Goal: Transaction & Acquisition: Purchase product/service

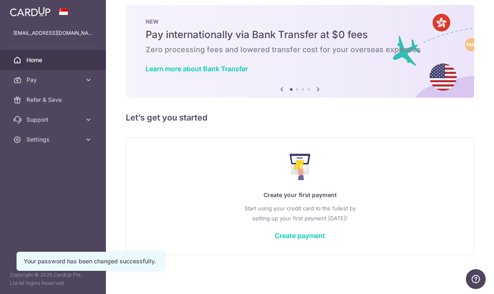
scroll to position [9, 0]
click at [275, 240] on link "Create payment" at bounding box center [300, 235] width 51 height 8
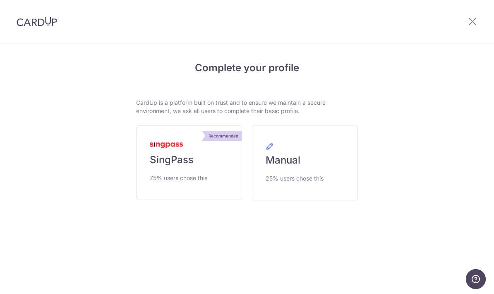
click at [204, 187] on link "Recommended SingPass 75% users chose this" at bounding box center [189, 162] width 106 height 75
click at [203, 183] on span "75% users chose this" at bounding box center [179, 178] width 58 height 10
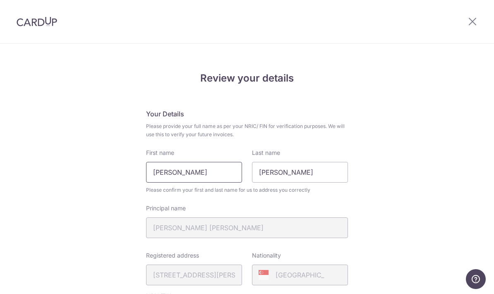
click at [208, 179] on input "Hong Ze Wei" at bounding box center [194, 172] width 96 height 21
type input "H"
type input "Terrence"
click at [302, 180] on input "Terrence" at bounding box center [300, 172] width 96 height 21
type input "T"
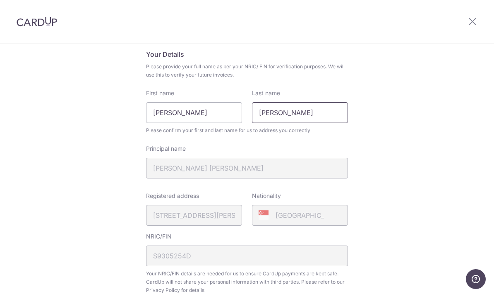
scroll to position [62, 0]
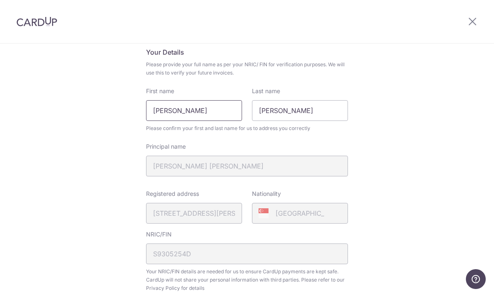
click at [226, 107] on input "Terrence" at bounding box center [194, 110] width 96 height 21
click at [290, 116] on input "Hong Ze Wei" at bounding box center [300, 110] width 96 height 21
click at [84, 163] on div "Review your details Your Details Please provide your full name as per your NRIC…" at bounding box center [247, 266] width 494 height 569
click at [319, 116] on input "Hong Ze Wei" at bounding box center [300, 110] width 96 height 21
type input "Hong"
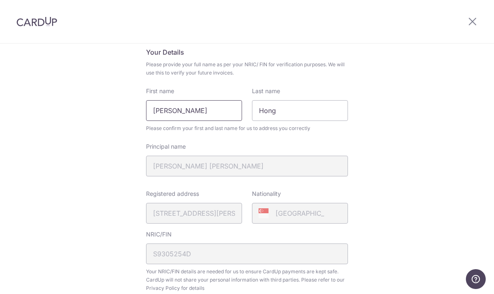
click at [208, 121] on input "Terrence" at bounding box center [194, 110] width 96 height 21
type input "Terrence Ze Wei"
click at [405, 139] on div "Review your details Your Details Please provide your full name as per your NRIC…" at bounding box center [247, 266] width 494 height 569
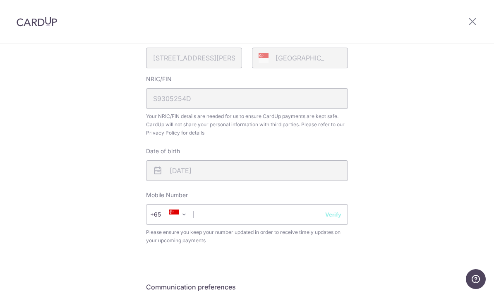
scroll to position [226, 0]
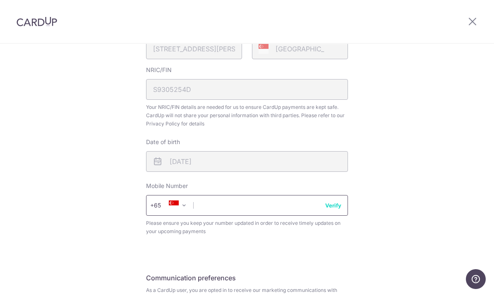
click at [276, 216] on input "text" at bounding box center [247, 205] width 202 height 21
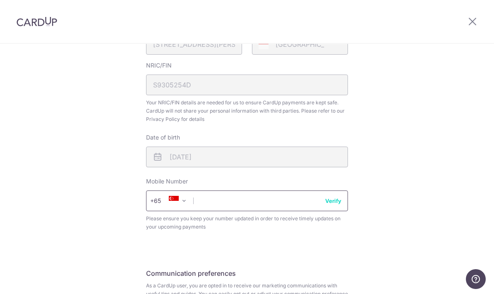
scroll to position [231, 0]
type input "96211648"
click at [423, 186] on div "Review your details Your Details Please provide your full name as per your NRIC…" at bounding box center [247, 97] width 494 height 569
click at [342, 205] on button "Verify" at bounding box center [333, 200] width 16 height 8
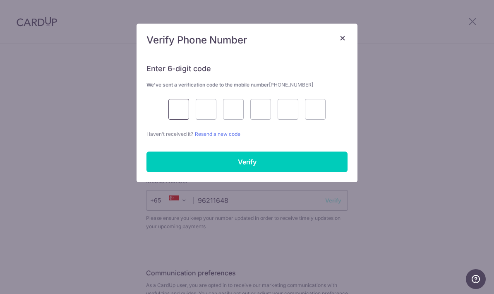
click at [184, 106] on input "text" at bounding box center [179, 109] width 21 height 21
type input "9"
type input "5"
type input "2"
type input "8"
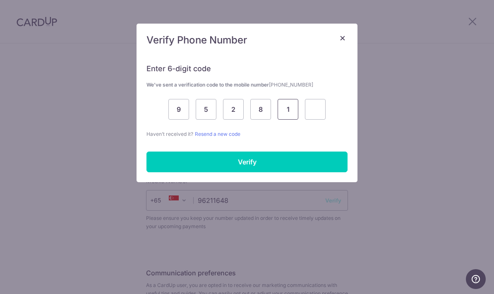
type input "1"
type input "7"
click at [275, 163] on input "Verify" at bounding box center [247, 162] width 201 height 21
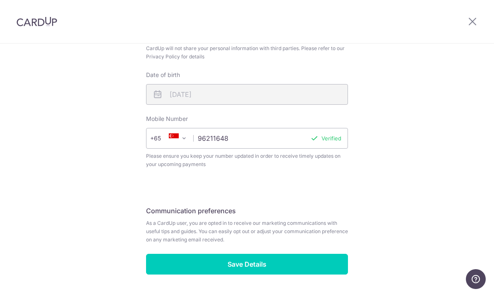
scroll to position [293, 0]
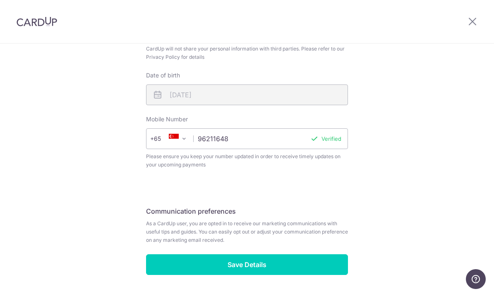
click at [299, 275] on input "Save Details" at bounding box center [247, 264] width 202 height 21
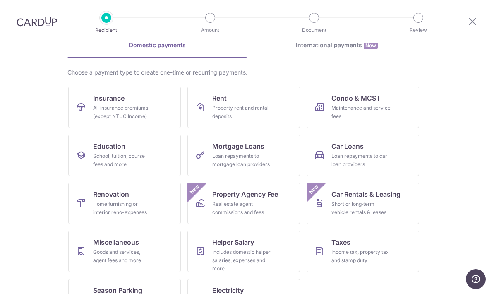
scroll to position [43, 0]
click at [119, 198] on span "Renovation" at bounding box center [111, 195] width 36 height 10
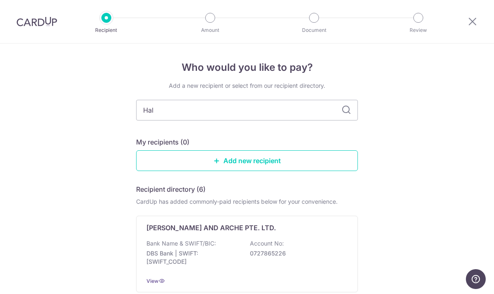
type input "Half"
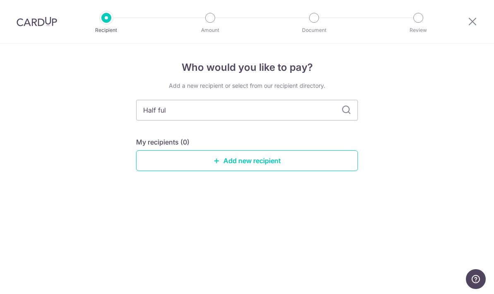
type input "Half full"
click at [339, 120] on input "Half full" at bounding box center [247, 110] width 222 height 21
click at [349, 113] on icon at bounding box center [347, 110] width 10 height 10
type input "Halfull"
type input "Halffull"
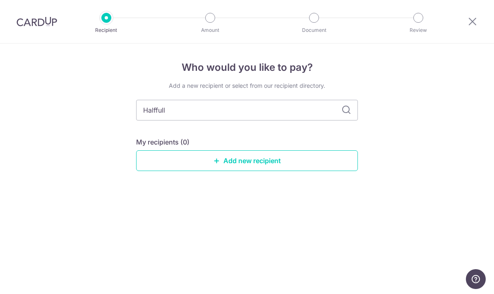
click at [356, 120] on input "Halffull" at bounding box center [247, 110] width 222 height 21
click at [346, 113] on icon at bounding box center [347, 110] width 10 height 10
click at [268, 116] on input "Halffull" at bounding box center [247, 110] width 222 height 21
type input "H"
click at [302, 161] on link "Add new recipient" at bounding box center [247, 160] width 222 height 21
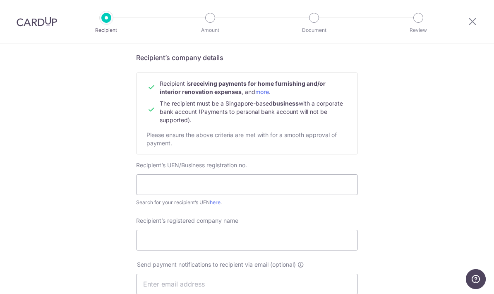
scroll to position [64, 0]
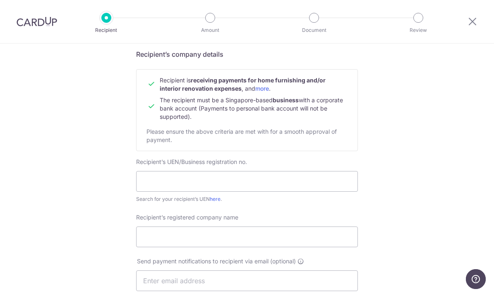
click at [217, 202] on link "here" at bounding box center [215, 199] width 11 height 6
click at [307, 189] on input "text" at bounding box center [247, 181] width 222 height 21
type input "202231571Z"
click at [400, 186] on div "Who would you like to pay? Your recipient does not need a CardUp account to rec…" at bounding box center [247, 291] width 494 height 623
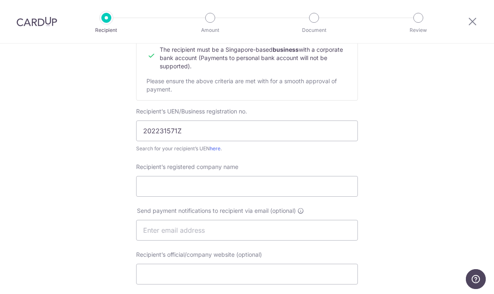
scroll to position [116, 0]
click at [278, 190] on input "Recipient’s registered company name" at bounding box center [247, 185] width 222 height 21
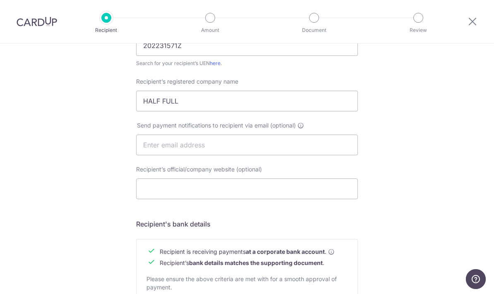
scroll to position [200, 0]
type input "HALF FULL"
click at [308, 152] on input "text" at bounding box center [247, 144] width 222 height 21
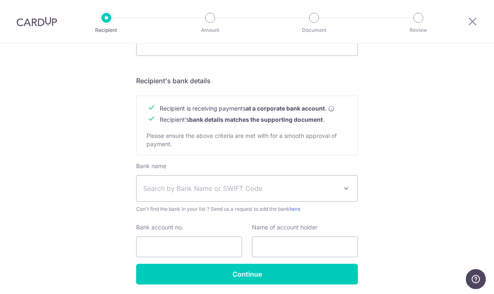
scroll to position [342, 0]
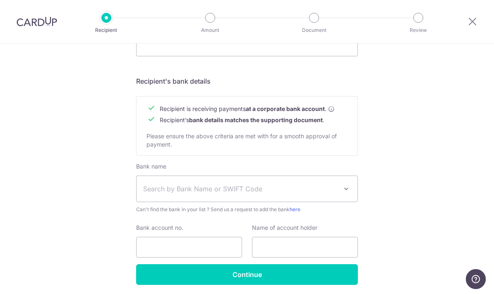
click at [335, 194] on span "Search by Bank Name or SWIFT Code" at bounding box center [240, 189] width 195 height 10
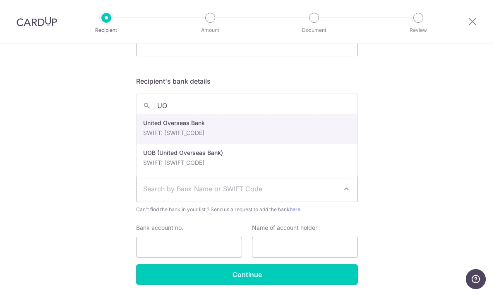
type input "UOB"
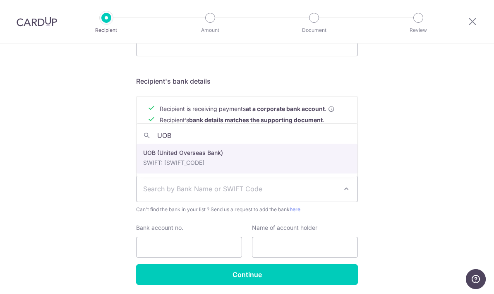
select select "18"
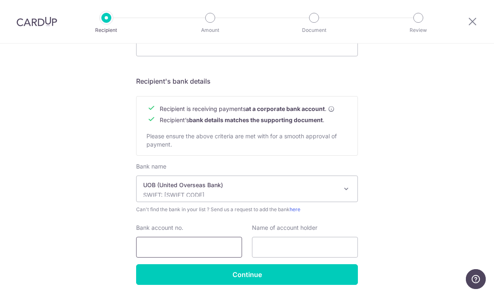
click at [216, 257] on input "Bank account no." at bounding box center [189, 247] width 106 height 21
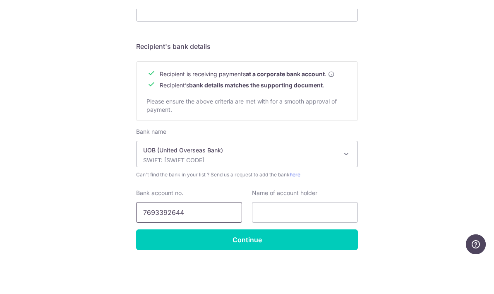
type input "7693392644"
click at [315, 237] on input "text" at bounding box center [305, 247] width 106 height 21
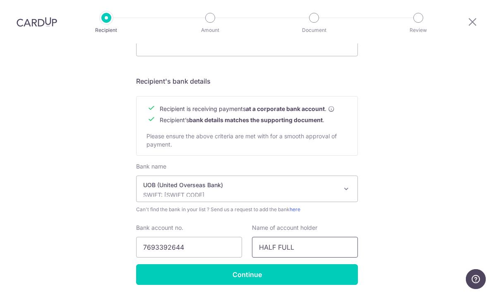
type input "HALF FULL"
click at [324, 264] on input "Continue" at bounding box center [247, 274] width 222 height 21
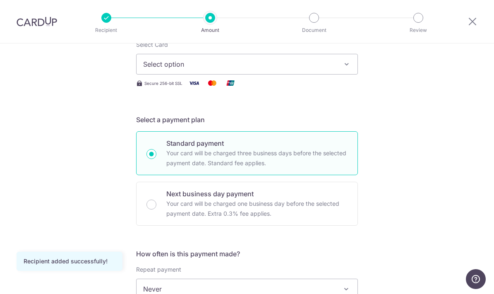
scroll to position [116, 0]
click at [339, 74] on button "Select option" at bounding box center [247, 63] width 222 height 21
click at [310, 89] on span "Add credit card" at bounding box center [254, 86] width 193 height 8
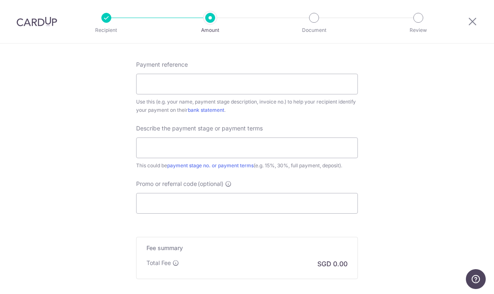
scroll to position [684, 0]
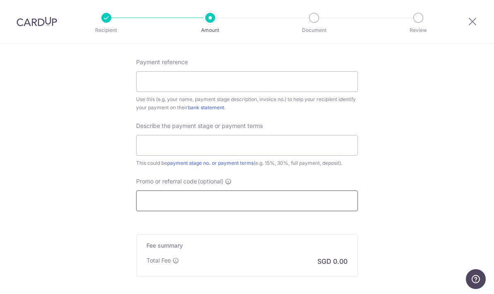
click at [286, 206] on input "Promo or referral code (optional)" at bounding box center [247, 200] width 222 height 21
click at [232, 181] on label "Promo or referral code (optional)" at bounding box center [184, 181] width 96 height 8
click at [232, 190] on input "Promo or referral code (optional)" at bounding box center [247, 200] width 222 height 21
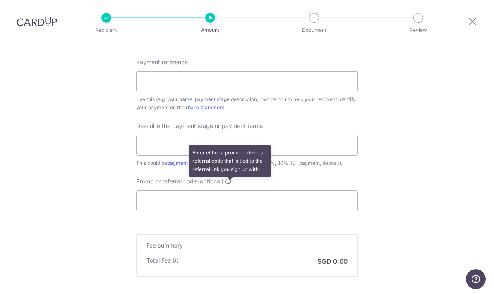
click at [232, 185] on icon at bounding box center [228, 181] width 7 height 7
click at [233, 190] on input "Promo or referral code (optional) Enter either a promo code or a referral code …" at bounding box center [247, 200] width 222 height 21
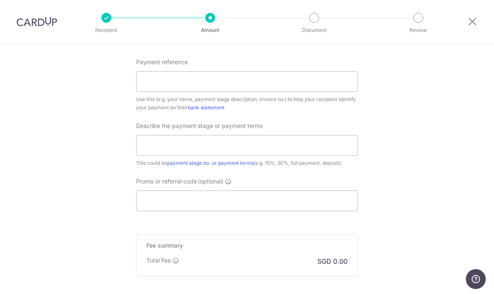
click at [477, 24] on icon at bounding box center [473, 21] width 10 height 10
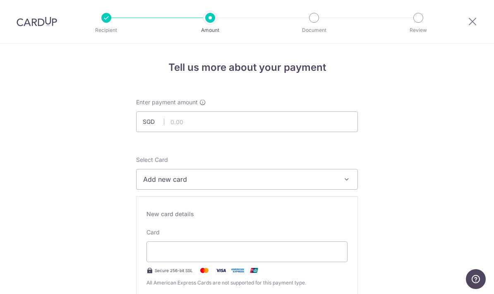
scroll to position [0, 0]
click at [299, 127] on input "text" at bounding box center [247, 121] width 222 height 21
click at [337, 189] on button "Add new card" at bounding box center [247, 179] width 222 height 21
type input "1,154.00"
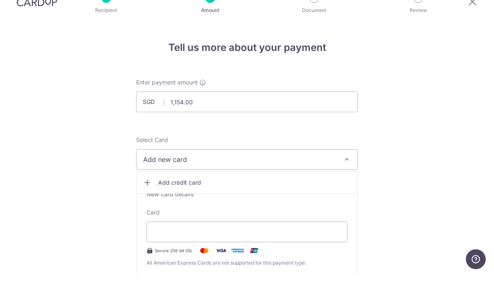
scroll to position [33, 0]
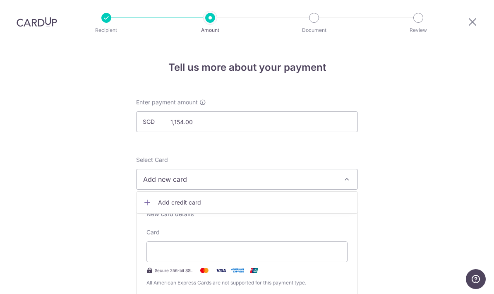
click at [388, 193] on div at bounding box center [247, 147] width 494 height 294
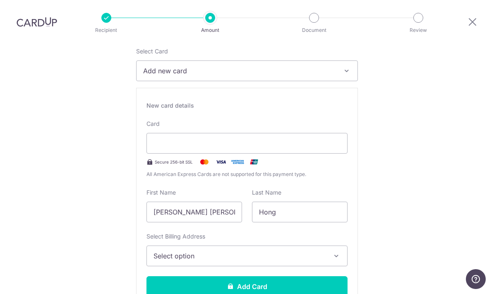
scroll to position [106, 0]
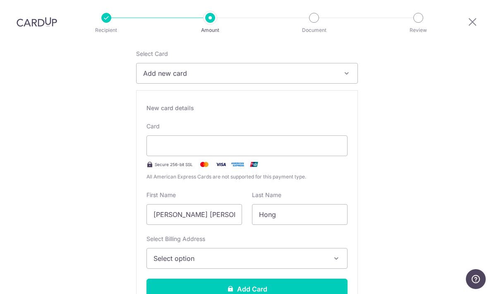
click at [265, 135] on div at bounding box center [247, 145] width 201 height 21
click at [266, 135] on div at bounding box center [247, 145] width 201 height 21
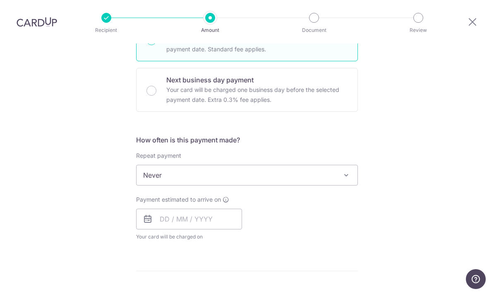
scroll to position [448, 0]
click at [331, 165] on span "Never" at bounding box center [247, 175] width 221 height 20
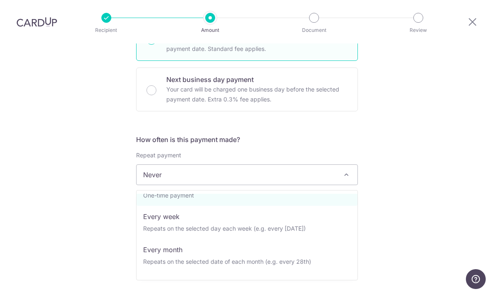
scroll to position [36, 0]
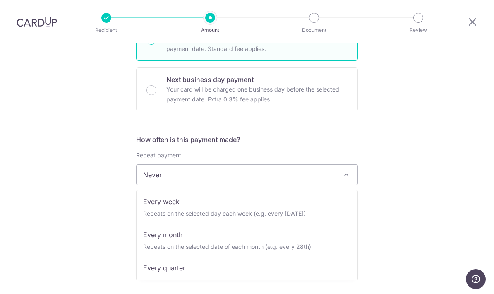
click at [393, 177] on div "Tell us more about your payment Enter payment amount SGD 1,154.00 1154.00 Recip…" at bounding box center [247, 107] width 494 height 1024
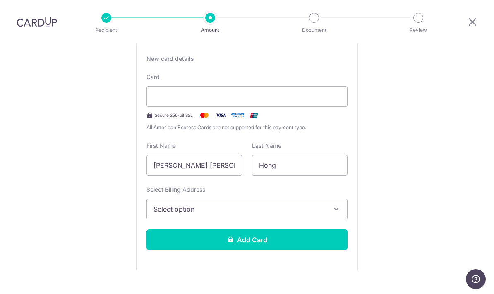
scroll to position [163, 0]
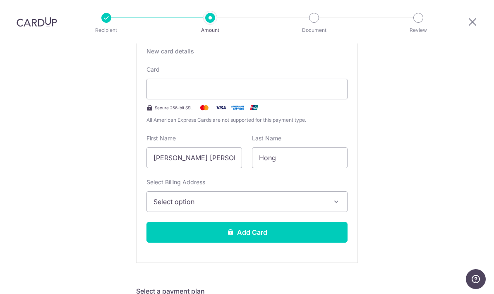
click at [334, 198] on icon "button" at bounding box center [337, 202] width 8 height 8
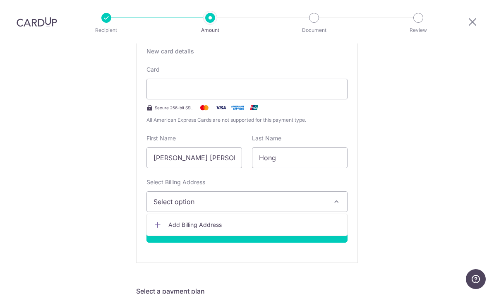
click at [221, 217] on link "Add Billing Address" at bounding box center [247, 224] width 200 height 15
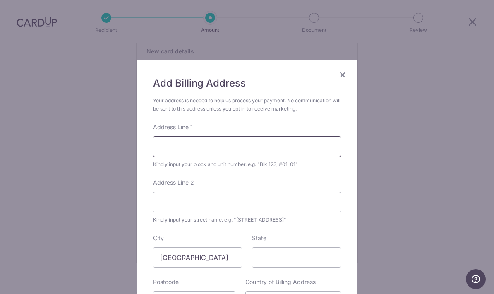
click at [264, 152] on input "Address Line 1" at bounding box center [247, 146] width 188 height 21
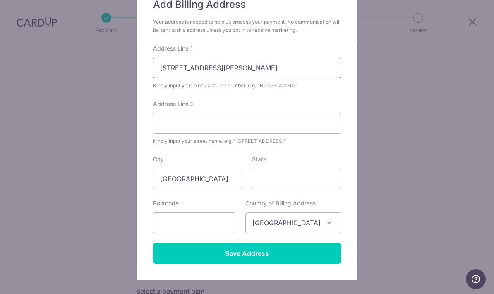
scroll to position [79, 0]
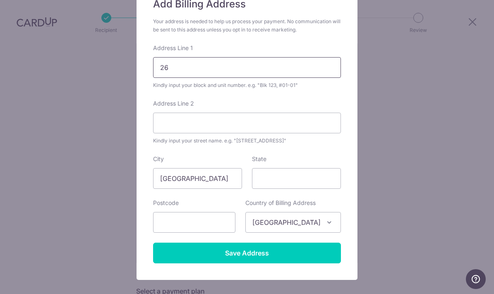
type input "2"
type input "26"
click at [267, 130] on input "Address Line 2" at bounding box center [247, 123] width 188 height 21
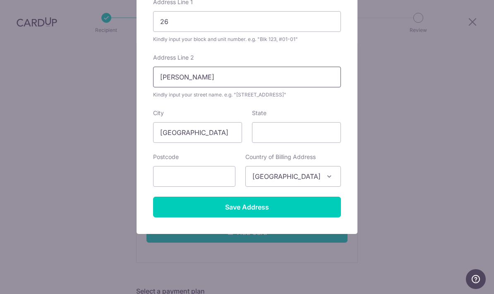
scroll to position [125, 0]
type input "SIMON LANE"
click at [219, 183] on input "text" at bounding box center [194, 176] width 82 height 21
type input "546046"
click at [392, 140] on div "Add Billing Address Your address is needed to help us process your payment. No …" at bounding box center [247, 147] width 494 height 294
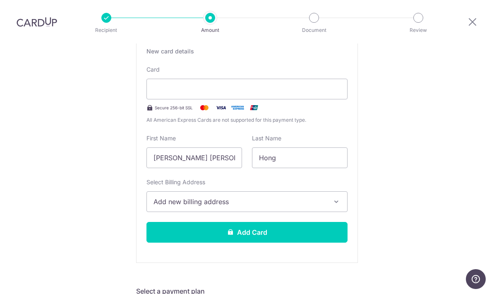
click at [311, 197] on span "Add new billing address" at bounding box center [240, 202] width 172 height 10
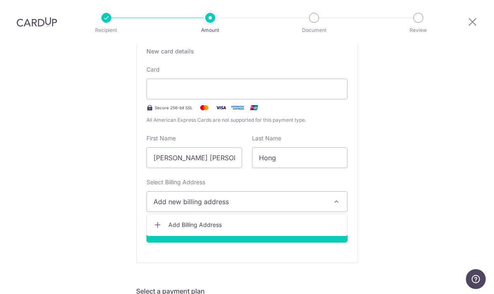
click at [299, 221] on span "Add Billing Address" at bounding box center [255, 225] width 172 height 8
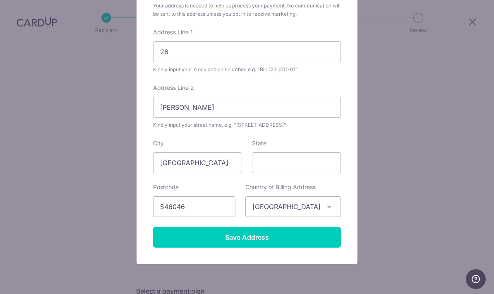
scroll to position [106, 0]
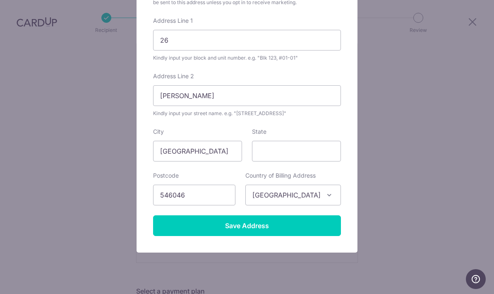
click at [269, 232] on input "Save Address" at bounding box center [247, 225] width 188 height 21
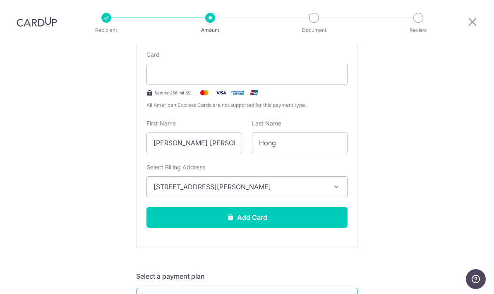
scroll to position [178, 0]
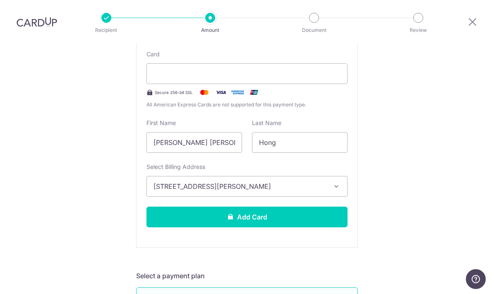
click at [323, 207] on button "Add Card" at bounding box center [247, 217] width 201 height 21
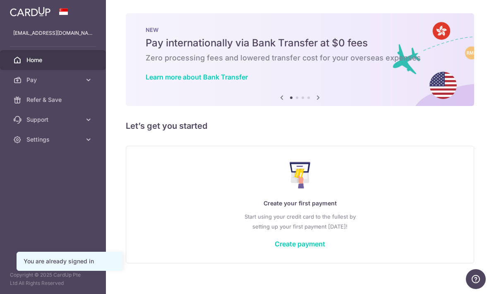
click at [0, 0] on button "button" at bounding box center [0, 0] width 0 height 0
click at [56, 101] on span "Refer & Save" at bounding box center [54, 100] width 55 height 8
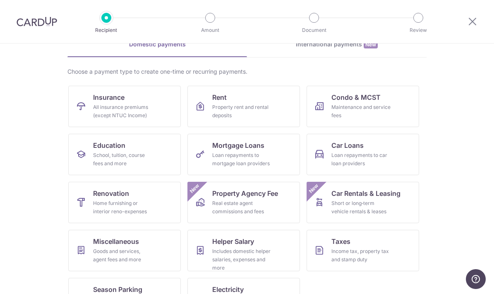
scroll to position [69, 0]
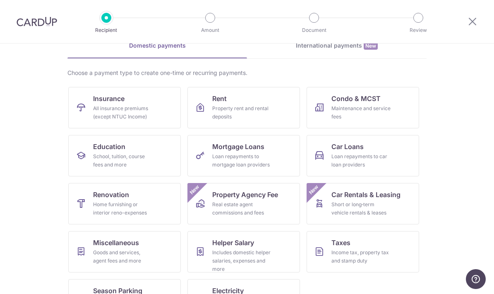
click at [133, 207] on div "Home furnishing or interior reno-expenses" at bounding box center [123, 208] width 60 height 17
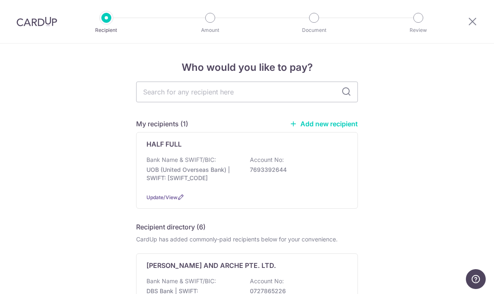
click at [217, 202] on div "Update/View" at bounding box center [247, 197] width 201 height 9
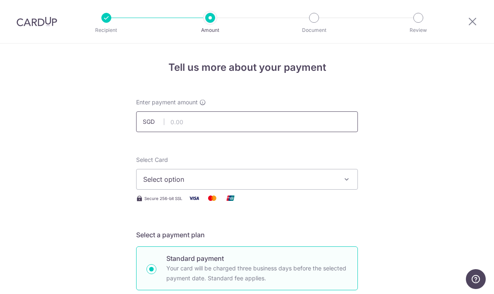
click at [275, 125] on input "text" at bounding box center [247, 121] width 222 height 21
click at [312, 184] on span "Select option" at bounding box center [239, 179] width 193 height 10
type input "1,154.00"
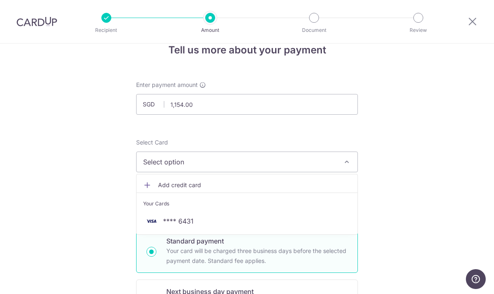
scroll to position [58, 0]
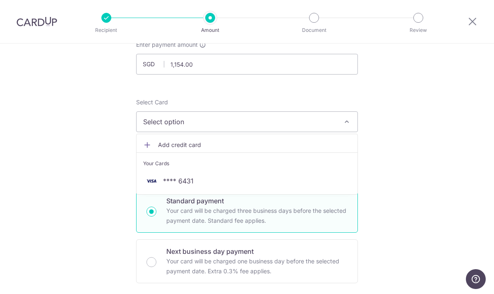
click at [233, 185] on span "**** 6431" at bounding box center [247, 181] width 208 height 10
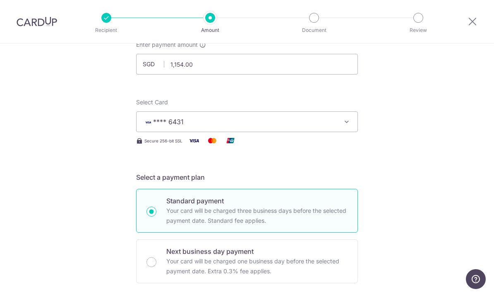
click at [347, 123] on icon "button" at bounding box center [347, 122] width 8 height 8
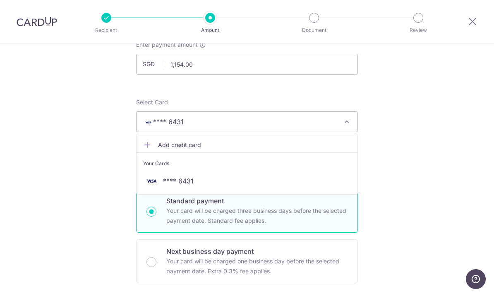
click at [301, 182] on span "**** 6431" at bounding box center [247, 181] width 208 height 10
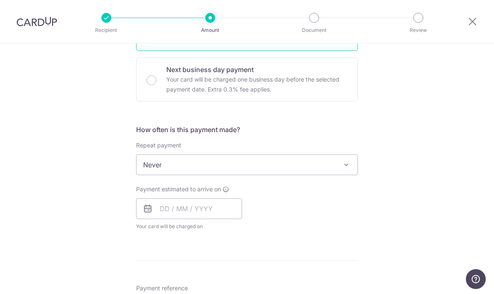
scroll to position [240, 0]
click at [352, 172] on span "Never" at bounding box center [247, 164] width 221 height 20
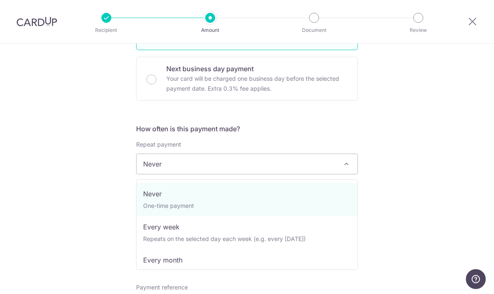
scroll to position [0, 0]
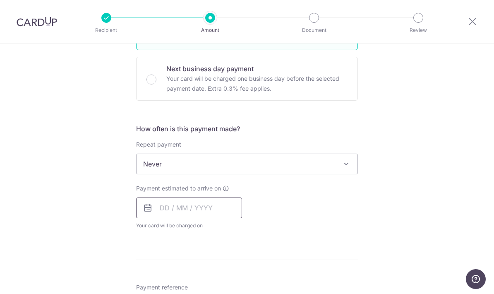
click at [207, 210] on input "text" at bounding box center [189, 208] width 106 height 21
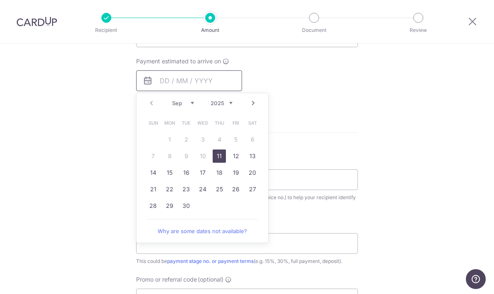
scroll to position [376, 0]
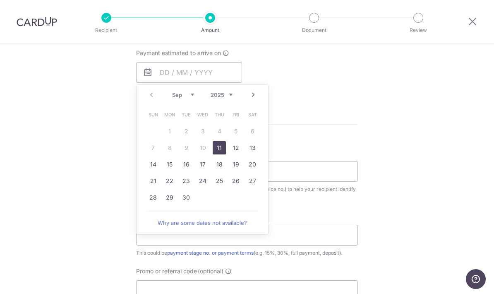
click at [222, 150] on link "11" at bounding box center [219, 147] width 13 height 13
type input "[DATE]"
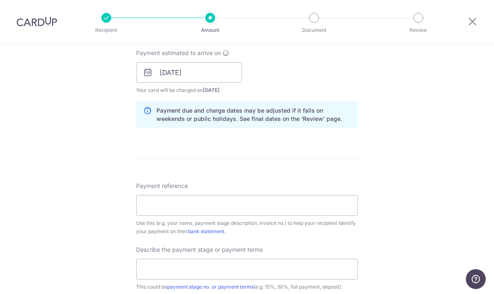
click at [221, 156] on form "Enter payment amount SGD 1,154.00 1154.00 Select Card **** 6431 Add credit card…" at bounding box center [247, 95] width 222 height 745
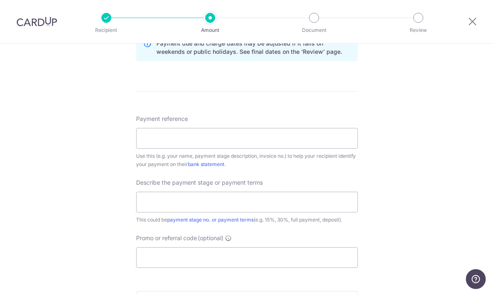
scroll to position [444, 0]
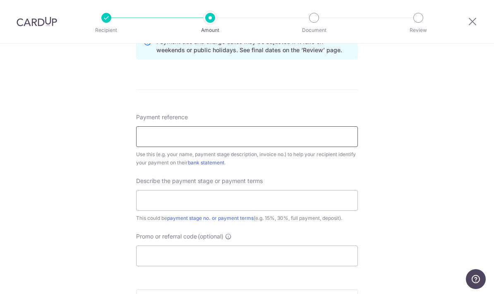
click at [202, 132] on input "Payment reference" at bounding box center [247, 136] width 222 height 21
type input "Terrence & Rachel, first milestone"
click at [292, 206] on input "text" at bounding box center [247, 200] width 222 height 21
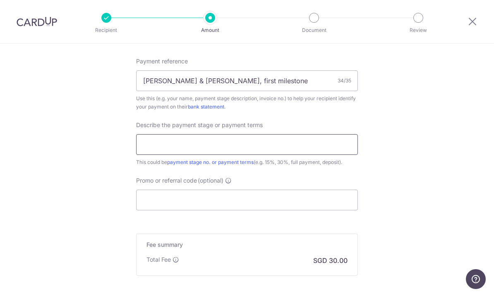
scroll to position [502, 0]
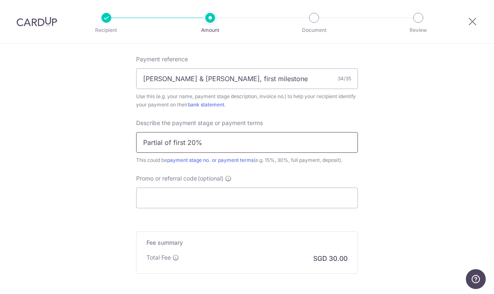
type input "Partial of first 20%"
click at [282, 202] on input "Promo or referral code (optional)" at bounding box center [247, 198] width 222 height 21
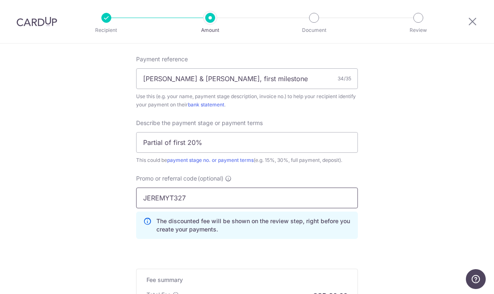
type input "JEREMYT327"
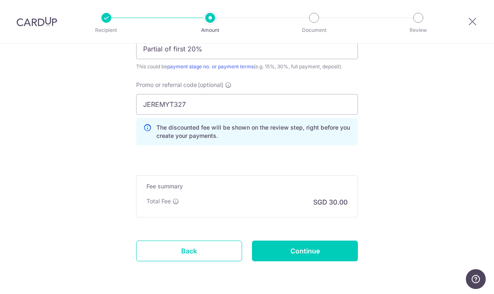
scroll to position [595, 0]
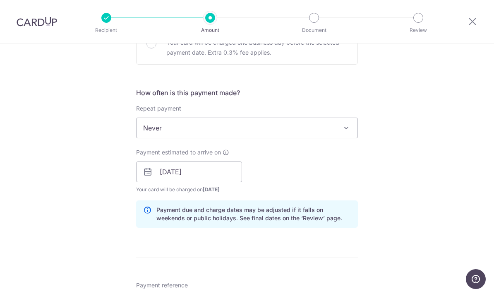
scroll to position [268, 0]
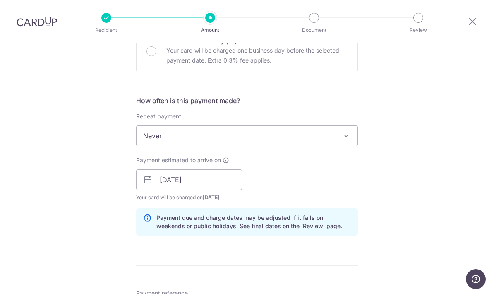
click at [341, 142] on span "Never" at bounding box center [247, 136] width 221 height 20
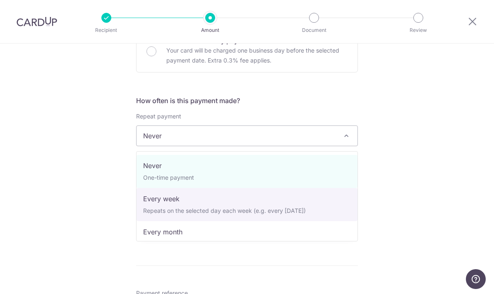
select select "2"
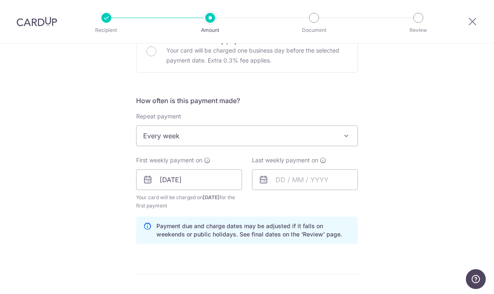
click at [335, 143] on span "Every week" at bounding box center [247, 136] width 221 height 20
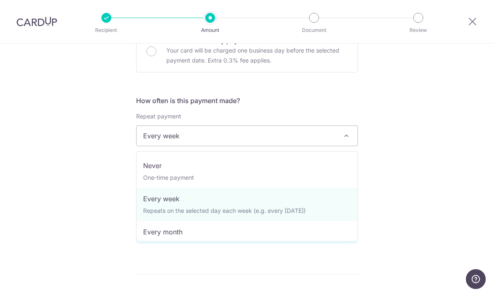
scroll to position [0, 0]
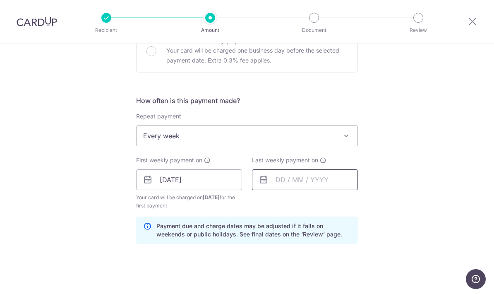
click at [337, 185] on input "text" at bounding box center [305, 179] width 106 height 21
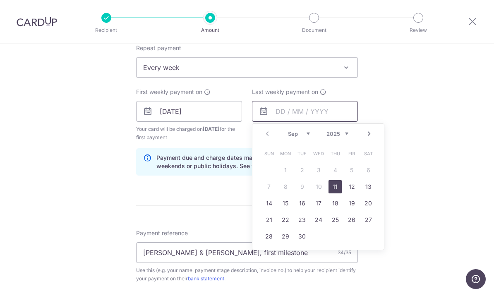
scroll to position [337, 0]
click at [418, 142] on div "Tell us more about your payment Enter payment amount SGD 1,154.00 1154.00 Selec…" at bounding box center [247, 148] width 494 height 884
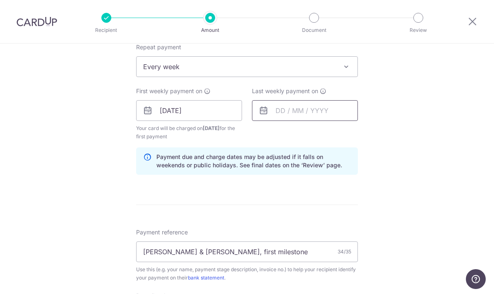
click at [329, 113] on input "text" at bounding box center [305, 110] width 106 height 21
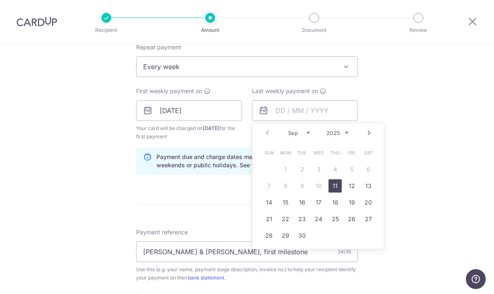
click at [373, 138] on link "Next" at bounding box center [369, 133] width 10 height 10
click at [267, 138] on link "Prev" at bounding box center [268, 133] width 10 height 10
click at [337, 205] on link "18" at bounding box center [335, 202] width 13 height 13
type input "[DATE]"
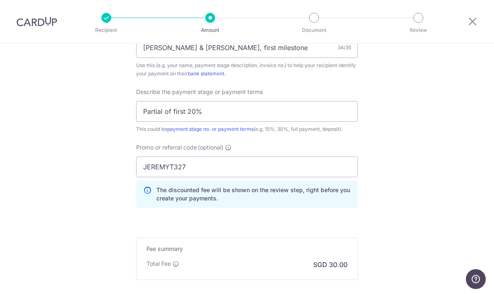
scroll to position [542, 0]
click at [274, 165] on input "JEREMYT327" at bounding box center [247, 166] width 222 height 21
click at [272, 176] on input "JEREMYT327" at bounding box center [247, 166] width 222 height 21
click at [294, 177] on input "JEREMYT327" at bounding box center [247, 166] width 222 height 21
type input "REC185"
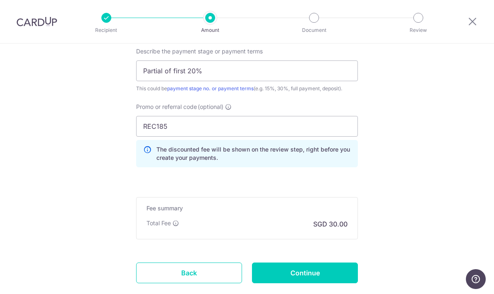
scroll to position [586, 0]
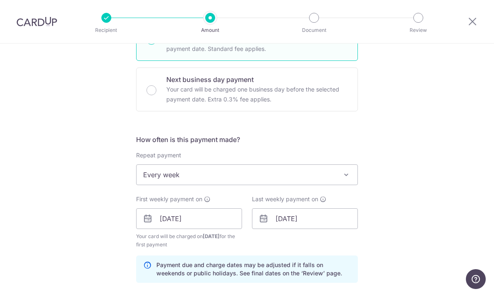
scroll to position [231, 0]
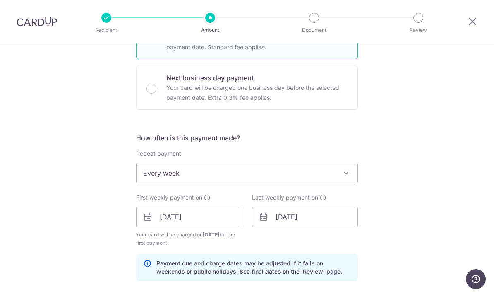
click at [335, 183] on span "Every week" at bounding box center [247, 173] width 221 height 20
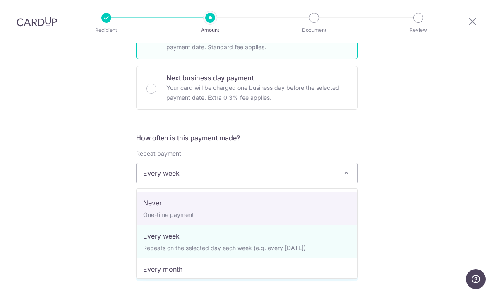
select select "1"
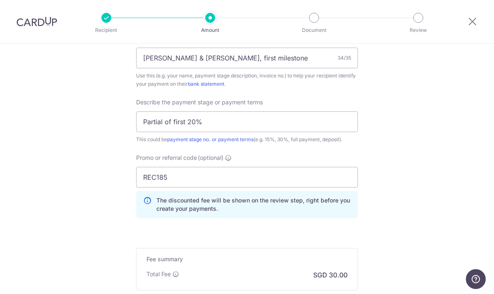
scroll to position [525, 0]
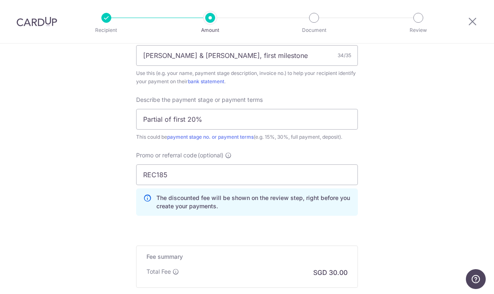
click at [314, 183] on input "REC185" at bounding box center [247, 174] width 222 height 21
type input "R"
type input "JEREMYT327"
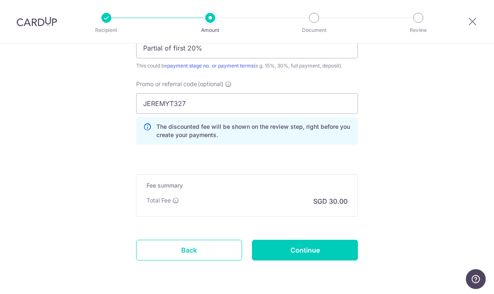
scroll to position [595, 0]
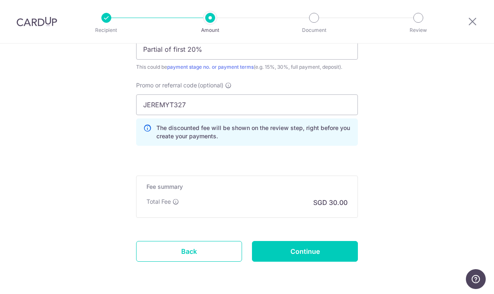
click at [323, 260] on input "Continue" at bounding box center [305, 251] width 106 height 21
type input "Create Schedule"
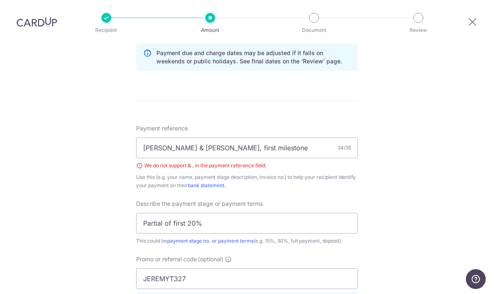
scroll to position [433, 0]
click at [176, 138] on input "[PERSON_NAME] & [PERSON_NAME], first milestone" at bounding box center [247, 148] width 222 height 21
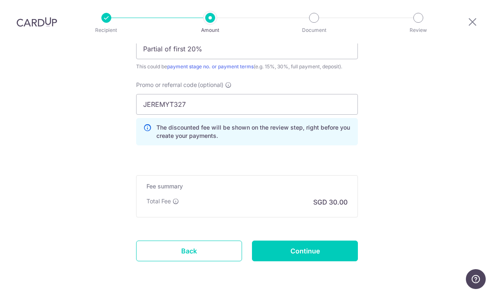
scroll to position [607, 0]
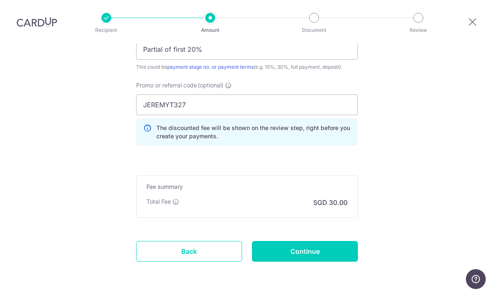
type input "Terrence+Rachel, first milestone"
click at [324, 241] on input "Continue" at bounding box center [305, 251] width 106 height 21
type input "Create Schedule"
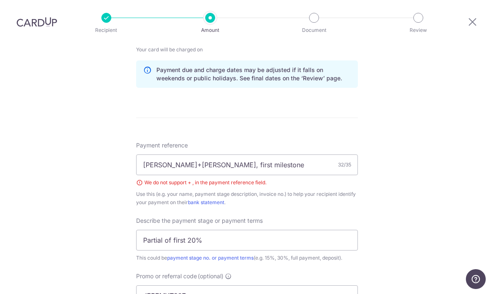
scroll to position [390, 0]
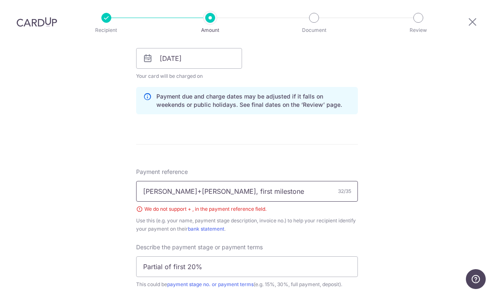
click at [180, 181] on input "Terrence+Rachel, first milestone" at bounding box center [247, 191] width 222 height 21
click at [212, 181] on input "Terrence andRachel, first milestone" at bounding box center [247, 191] width 222 height 21
click at [222, 181] on input "Terrence and Rachel,first milestone" at bounding box center [247, 191] width 222 height 21
type input "Terrence and Rachel, 1st milestone"
click at [393, 169] on div "Tell us more about your payment Enter payment amount SGD 1,154.00 1154.00 Selec…" at bounding box center [247, 97] width 494 height 887
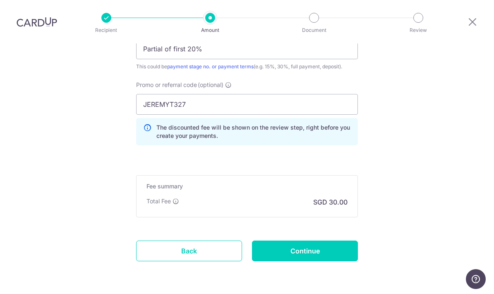
scroll to position [607, 0]
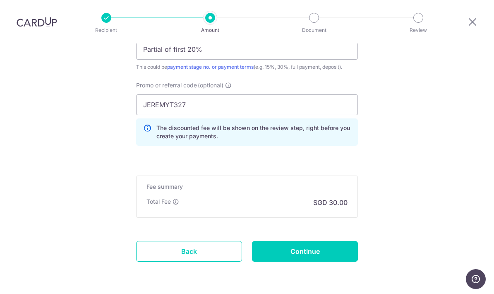
click at [323, 241] on input "Continue" at bounding box center [305, 251] width 106 height 21
type input "Create Schedule"
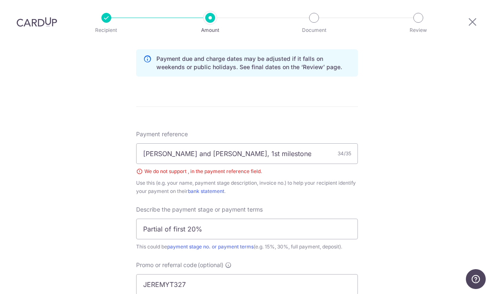
scroll to position [423, 0]
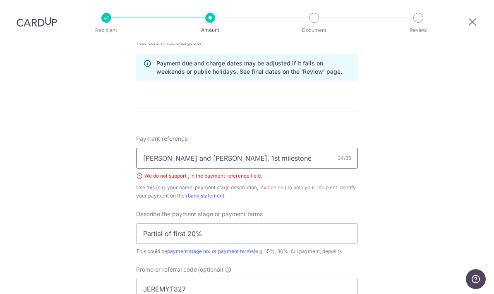
click at [212, 148] on input "[PERSON_NAME] and [PERSON_NAME], 1st milestone" at bounding box center [247, 158] width 222 height 21
type input "[PERSON_NAME] and [PERSON_NAME] 1st milestone"
click at [388, 154] on div "Tell us more about your payment Enter payment amount SGD 1,154.00 1154.00 Selec…" at bounding box center [247, 64] width 494 height 887
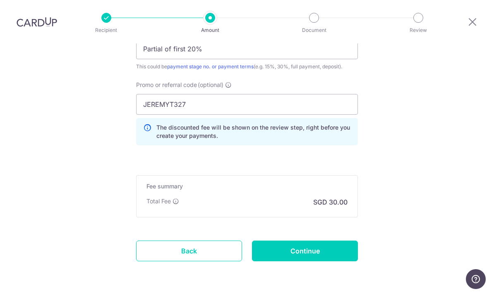
scroll to position [607, 0]
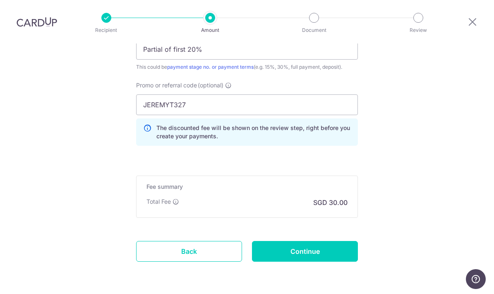
click at [313, 241] on input "Continue" at bounding box center [305, 251] width 106 height 21
type input "Create Schedule"
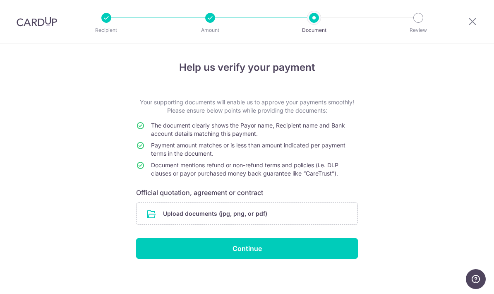
click at [307, 219] on input "file" at bounding box center [247, 214] width 221 height 22
click at [277, 212] on input "file" at bounding box center [247, 214] width 221 height 22
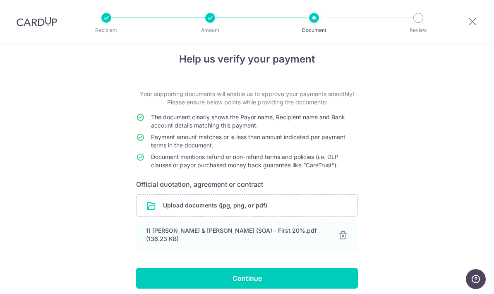
scroll to position [8, 0]
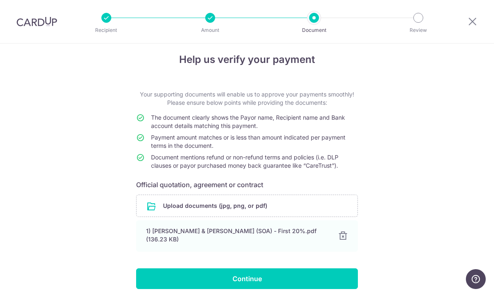
click at [333, 278] on input "Continue" at bounding box center [247, 278] width 222 height 21
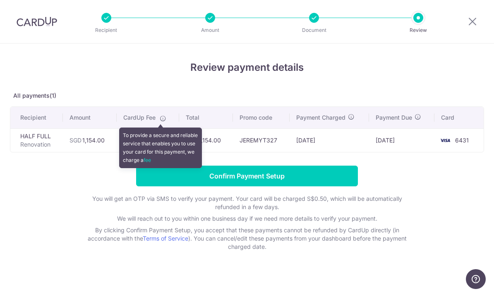
click at [77, 189] on form "Confirm Payment Setup You will get an OTP via SMS to verify your payment. Your …" at bounding box center [247, 208] width 475 height 85
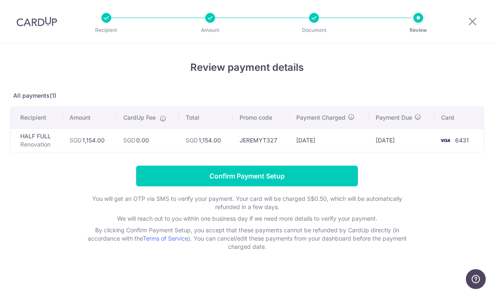
click at [336, 180] on input "Confirm Payment Setup" at bounding box center [247, 176] width 222 height 21
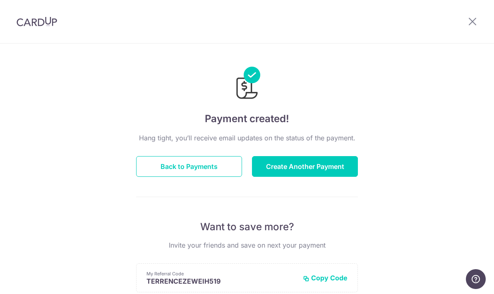
click at [207, 173] on button "Back to Payments" at bounding box center [189, 166] width 106 height 21
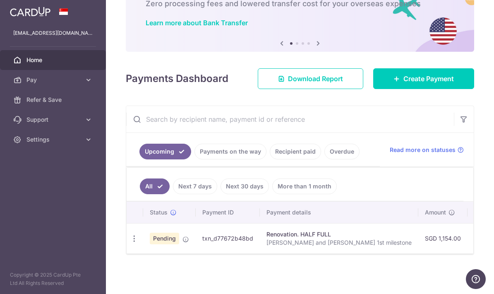
scroll to position [55, 0]
click at [468, 253] on td "SGD 0.00 JEREMYT327" at bounding box center [495, 238] width 54 height 30
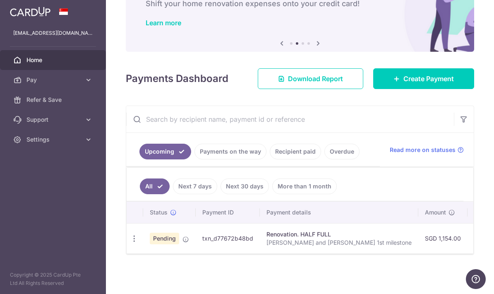
click at [313, 84] on span "Download Report" at bounding box center [315, 79] width 55 height 10
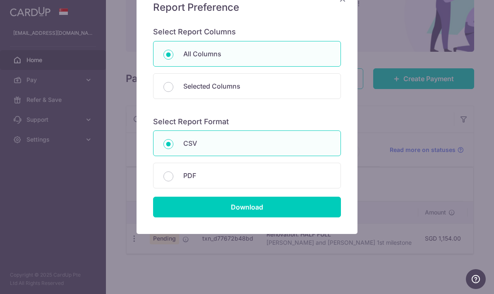
scroll to position [75, 0]
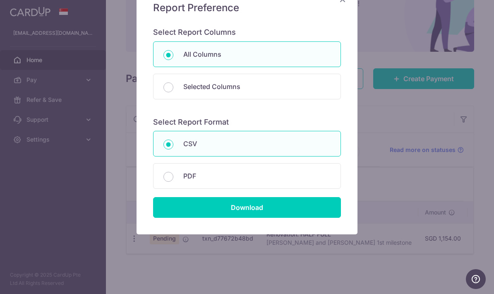
click at [299, 176] on p "PDF" at bounding box center [256, 176] width 147 height 10
click at [173, 176] on input "PDF" at bounding box center [169, 177] width 10 height 10
radio input "false"
radio input "true"
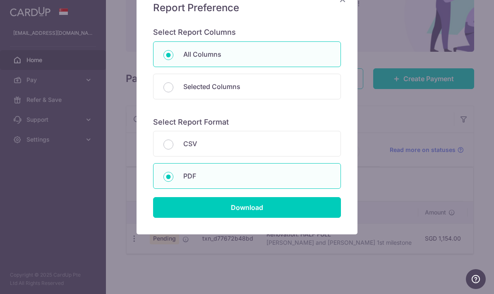
click at [301, 208] on input "Download" at bounding box center [247, 207] width 188 height 21
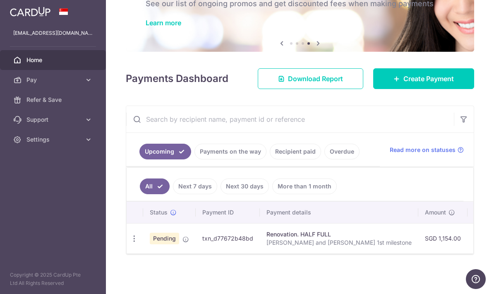
scroll to position [55, 0]
click at [432, 154] on span "Read more on statuses" at bounding box center [423, 150] width 66 height 8
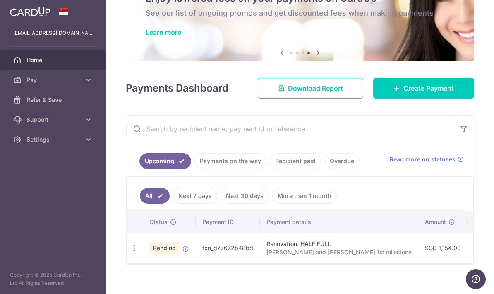
click at [195, 169] on link "Payments on the way" at bounding box center [231, 161] width 72 height 16
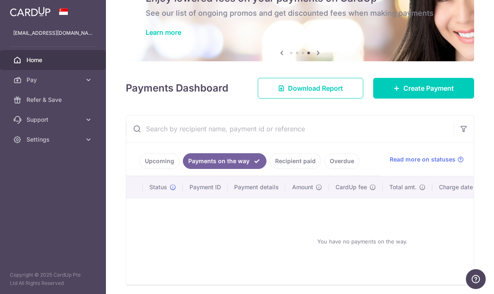
click at [270, 169] on link "Recipient paid" at bounding box center [295, 161] width 51 height 16
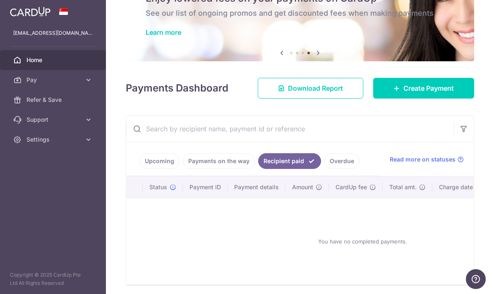
click at [140, 169] on link "Upcoming" at bounding box center [160, 161] width 40 height 16
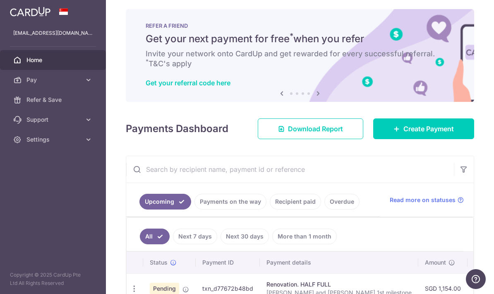
scroll to position [4, 0]
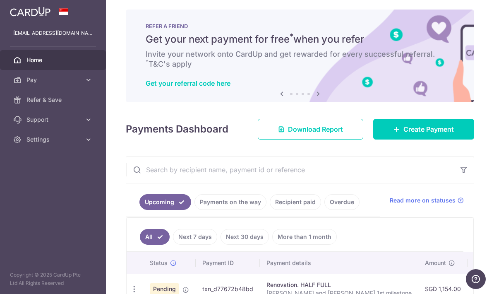
click at [313, 99] on icon at bounding box center [318, 94] width 10 height 10
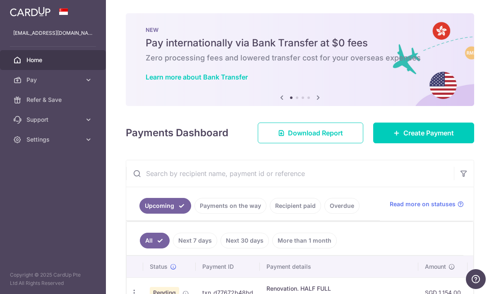
scroll to position [0, 0]
click at [452, 128] on span "Create Payment" at bounding box center [429, 133] width 51 height 10
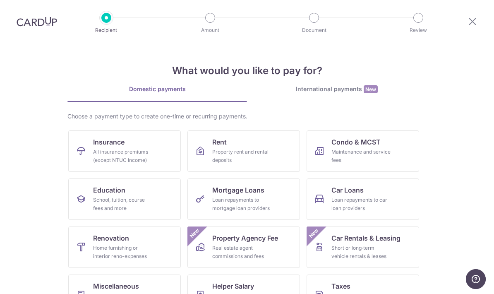
click at [143, 256] on div "Home furnishing or interior reno-expenses" at bounding box center [123, 252] width 60 height 17
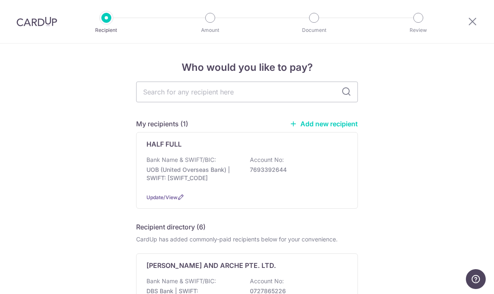
click at [224, 186] on div "Bank Name & SWIFT/BIC: UOB (United Overseas Bank) | SWIFT: [SWIFT_CODE] Account…" at bounding box center [247, 171] width 201 height 31
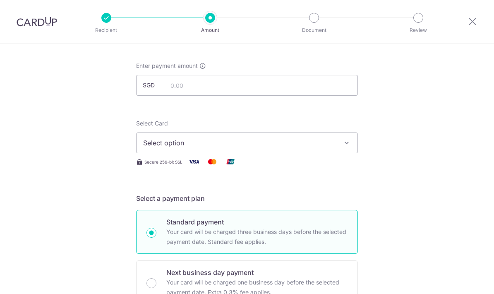
scroll to position [50, 0]
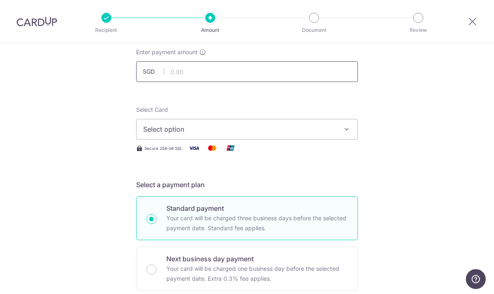
click at [296, 80] on input "text" at bounding box center [247, 71] width 222 height 21
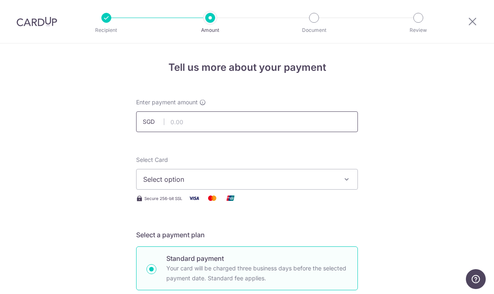
scroll to position [0, 0]
click at [306, 190] on button "Select option" at bounding box center [247, 179] width 222 height 21
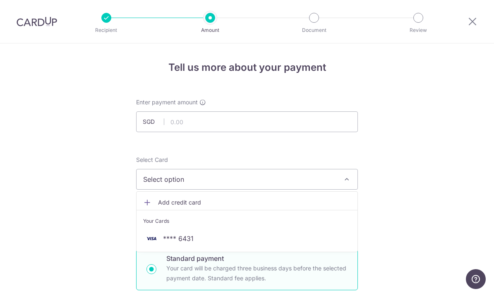
click at [251, 243] on span "**** 6431" at bounding box center [247, 239] width 208 height 10
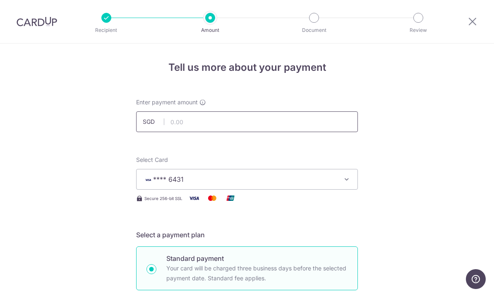
click at [328, 130] on input "text" at bounding box center [247, 121] width 222 height 21
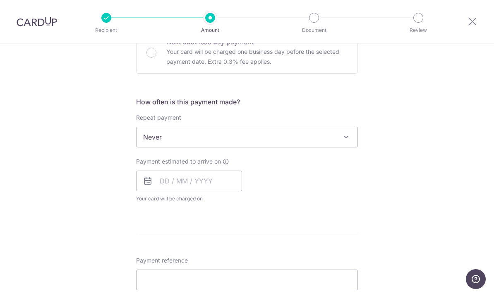
scroll to position [272, 0]
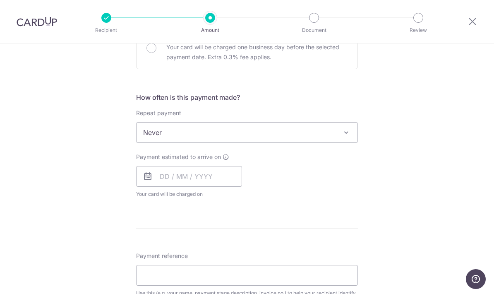
click at [170, 138] on span "Never" at bounding box center [247, 133] width 221 height 20
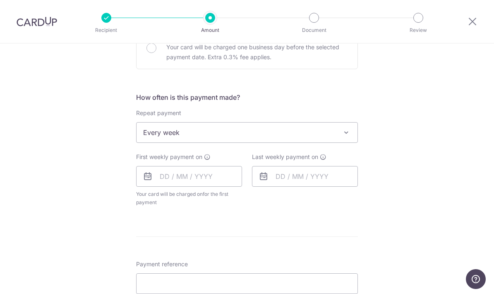
click at [156, 135] on span "Every week" at bounding box center [247, 133] width 221 height 20
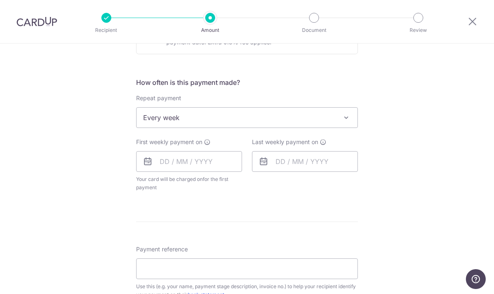
scroll to position [284, 0]
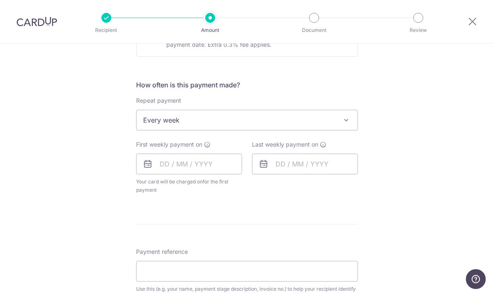
click at [192, 128] on span "Every week" at bounding box center [247, 120] width 221 height 20
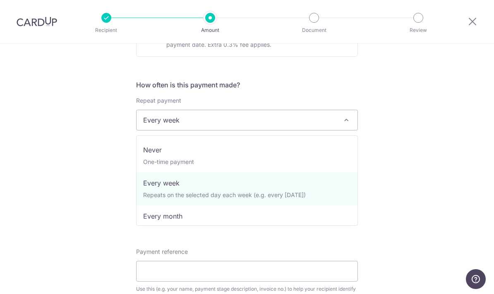
scroll to position [0, 0]
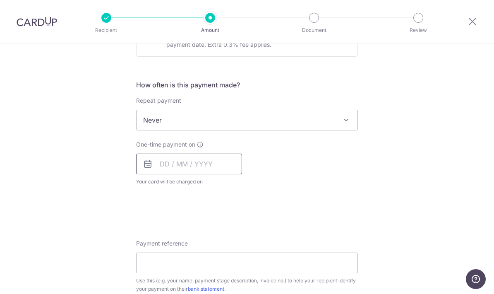
click at [171, 164] on input "text" at bounding box center [189, 164] width 106 height 21
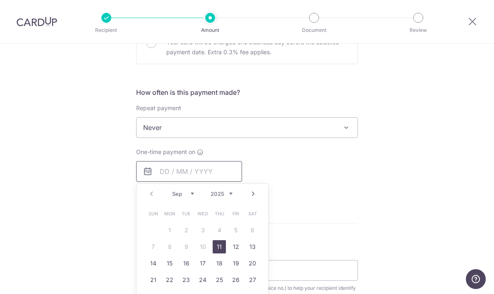
scroll to position [276, 0]
click at [159, 136] on span "Never" at bounding box center [247, 128] width 221 height 20
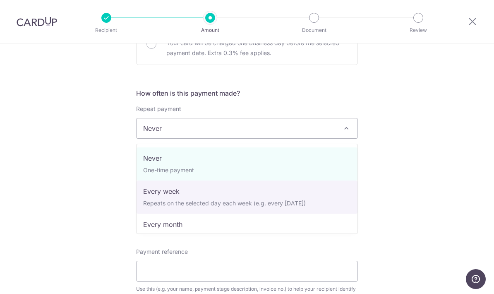
select select "2"
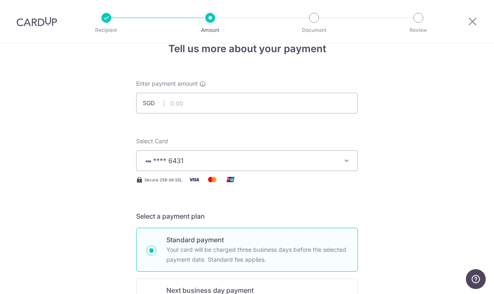
scroll to position [18, 0]
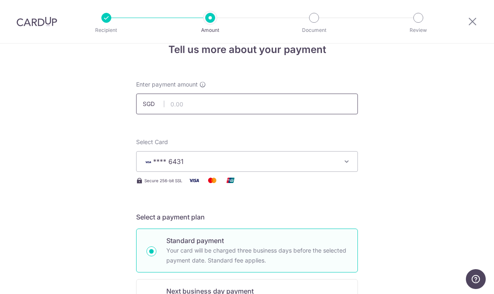
click at [177, 104] on input "text" at bounding box center [247, 104] width 222 height 21
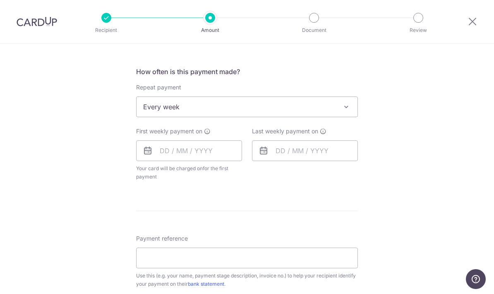
scroll to position [301, 0]
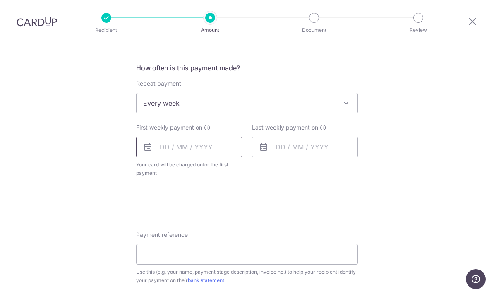
click at [169, 147] on input "text" at bounding box center [189, 147] width 106 height 21
type input "8,677.00"
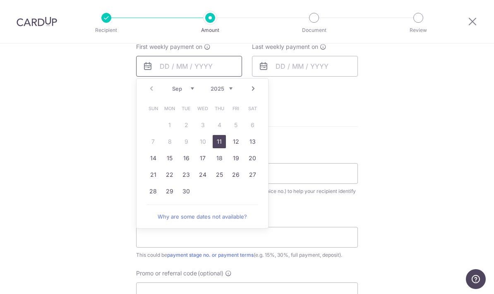
scroll to position [383, 0]
click at [219, 146] on link "11" at bounding box center [219, 140] width 13 height 13
type input "11/09/2025"
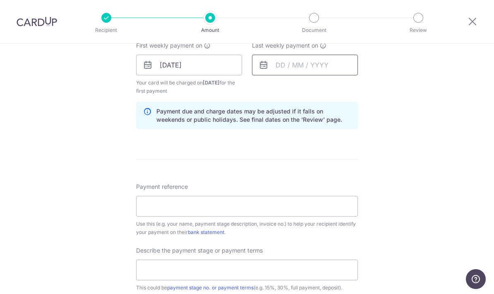
click at [258, 65] on input "text" at bounding box center [305, 65] width 106 height 21
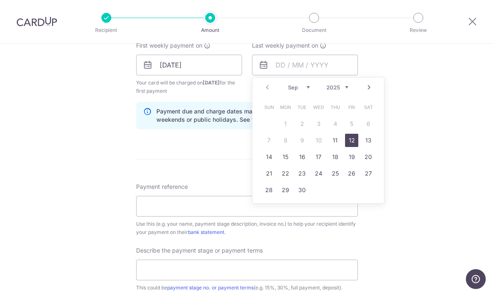
click at [356, 142] on link "12" at bounding box center [351, 140] width 13 height 13
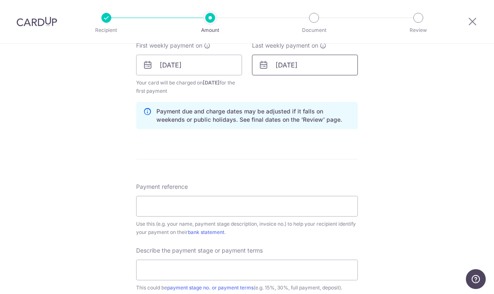
click at [284, 72] on input "12/09/2025" at bounding box center [305, 65] width 106 height 21
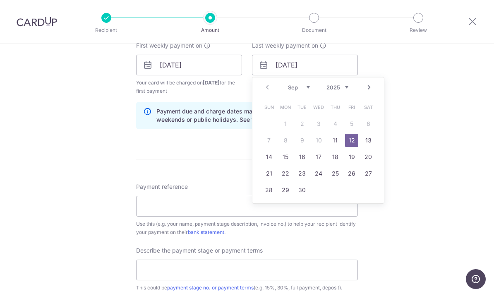
click at [220, 146] on form "Enter payment amount SGD 8,677.00 8677.00 Select Card **** 6431 Add credit card…" at bounding box center [247, 91] width 222 height 753
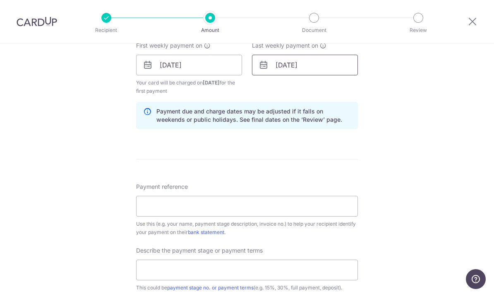
click at [273, 67] on input "12/09/2025" at bounding box center [305, 65] width 106 height 21
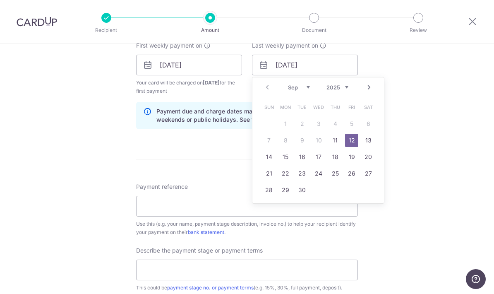
click at [269, 160] on link "14" at bounding box center [269, 156] width 13 height 13
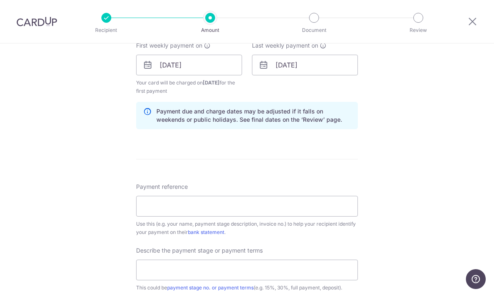
click at [266, 68] on icon at bounding box center [264, 65] width 10 height 10
click at [258, 65] on input "14/09/2025" at bounding box center [305, 65] width 106 height 21
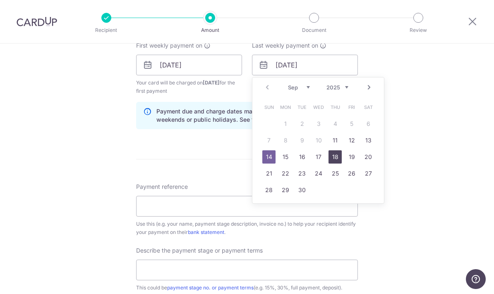
click at [336, 163] on link "18" at bounding box center [335, 156] width 13 height 13
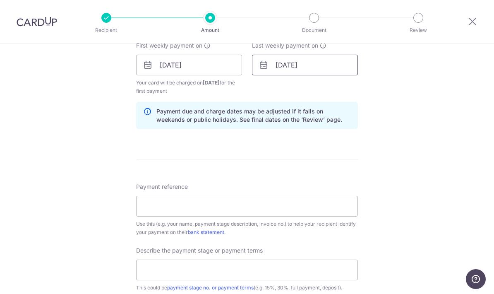
click at [260, 62] on input "[DATE]" at bounding box center [305, 65] width 106 height 21
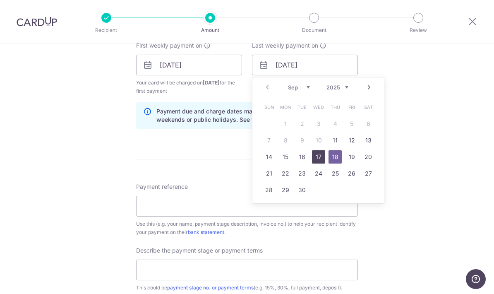
click at [315, 158] on link "17" at bounding box center [318, 156] width 13 height 13
type input "17/09/2025"
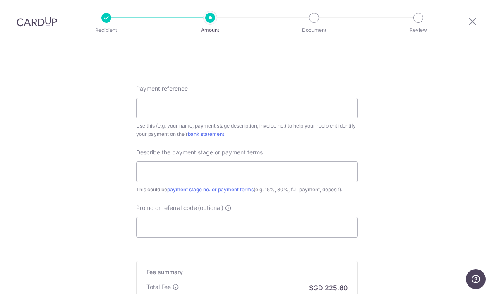
scroll to position [463, 0]
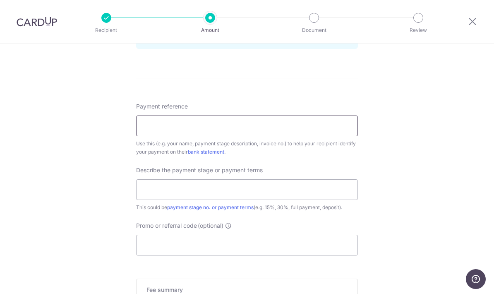
click at [153, 128] on input "Payment reference" at bounding box center [247, 126] width 222 height 21
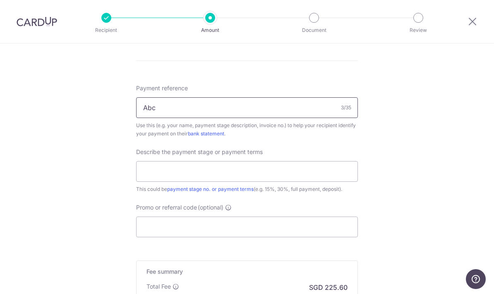
scroll to position [500, 0]
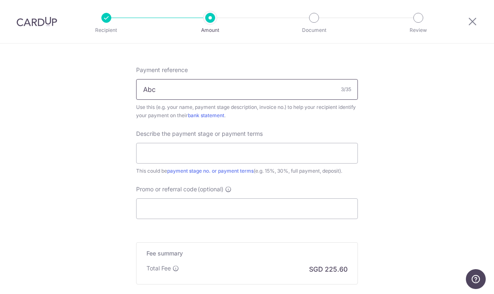
type input "Abc"
click at [150, 158] on input "text" at bounding box center [247, 153] width 222 height 21
type input "2"
click at [158, 213] on input "Promo or referral code (optional)" at bounding box center [247, 208] width 222 height 21
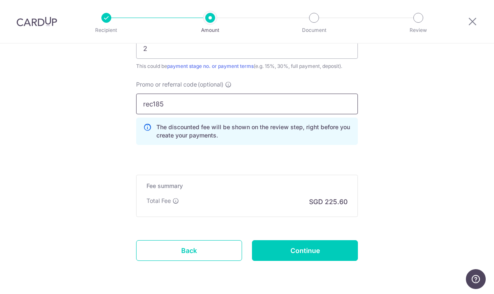
scroll to position [604, 0]
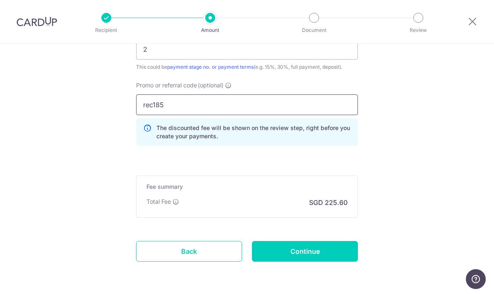
type input "rec185"
click at [290, 257] on input "Continue" at bounding box center [305, 251] width 106 height 21
type input "Create Schedule"
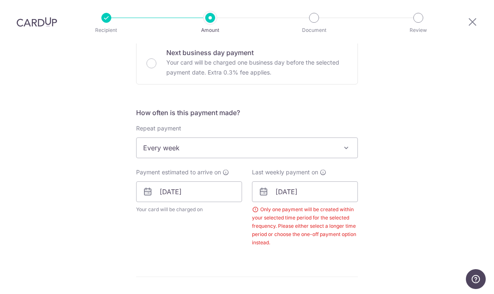
scroll to position [246, 0]
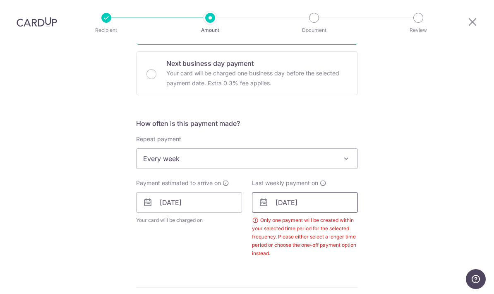
click at [258, 192] on input "[DATE]" at bounding box center [305, 202] width 106 height 21
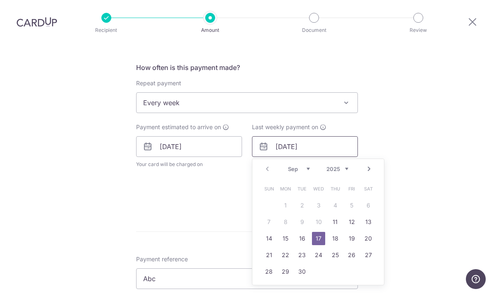
scroll to position [302, 0]
click at [336, 231] on link "18" at bounding box center [335, 237] width 13 height 13
type input "[DATE]"
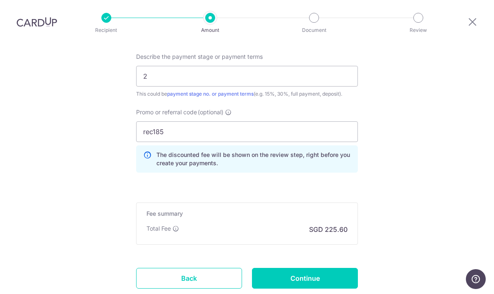
scroll to position [613, 0]
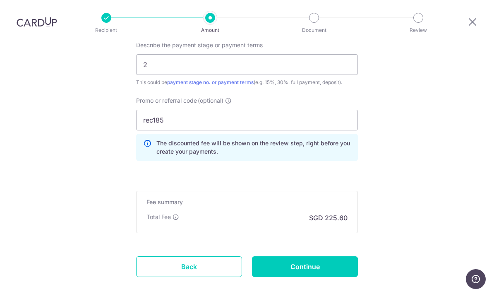
click at [285, 256] on input "Continue" at bounding box center [305, 266] width 106 height 21
type input "Create Schedule"
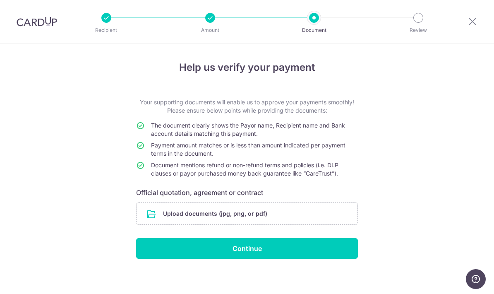
click at [150, 215] on input "file" at bounding box center [247, 214] width 221 height 22
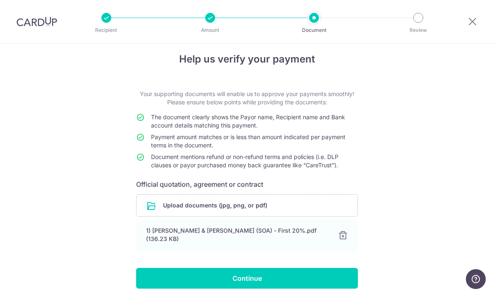
scroll to position [8, 0]
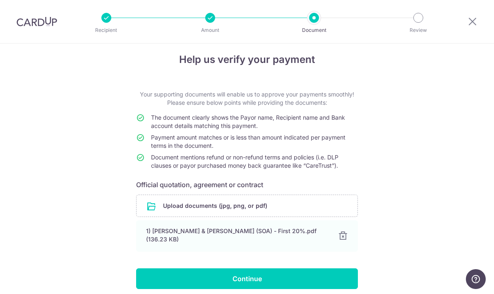
click at [160, 277] on input "Continue" at bounding box center [247, 278] width 222 height 21
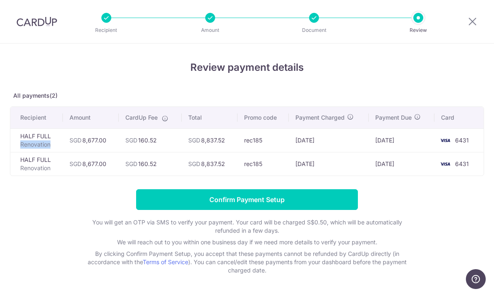
click at [21, 190] on div "Review payment details All payments(2) Recipient Amount CardUp Fee Total Promo …" at bounding box center [247, 167] width 475 height 214
click at [2, 148] on div "Review payment details All payments(2) Recipient Amount CardUp Fee Total Promo …" at bounding box center [247, 183] width 494 height 280
click at [10, 173] on td "HALF FULL Renovation" at bounding box center [36, 164] width 53 height 24
click at [324, 18] on li "Review" at bounding box center [371, 18] width 104 height 10
click at [316, 20] on div at bounding box center [314, 18] width 10 height 10
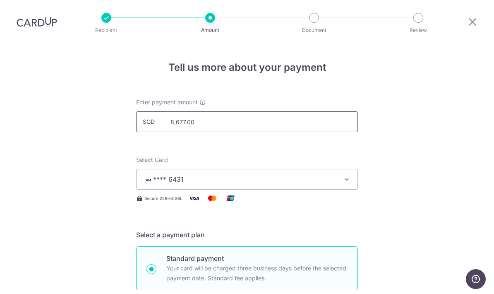
click at [201, 111] on input "8,677.00" at bounding box center [247, 121] width 222 height 21
type input "8"
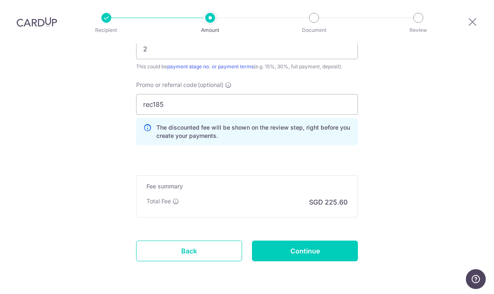
scroll to position [561, 0]
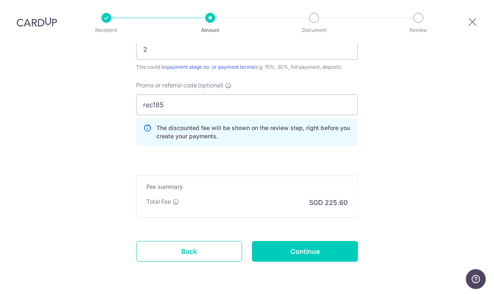
click at [342, 241] on input "Continue" at bounding box center [305, 251] width 106 height 21
type input "4,338.50"
type input "Update Schedule"
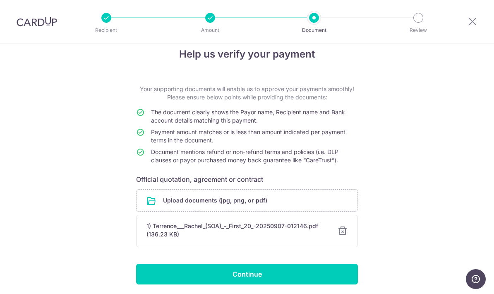
scroll to position [13, 0]
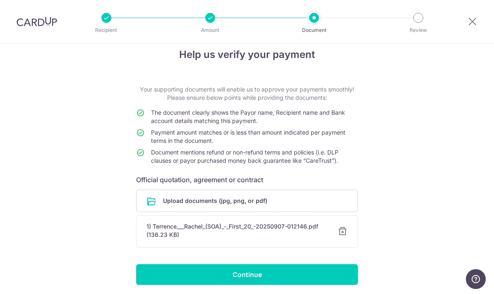
click at [328, 276] on input "Continue" at bounding box center [247, 274] width 222 height 21
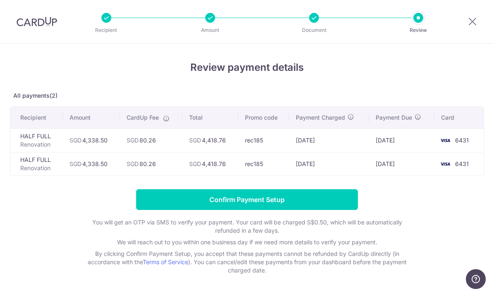
click at [473, 23] on icon at bounding box center [473, 21] width 10 height 10
